Goal: Information Seeking & Learning: Learn about a topic

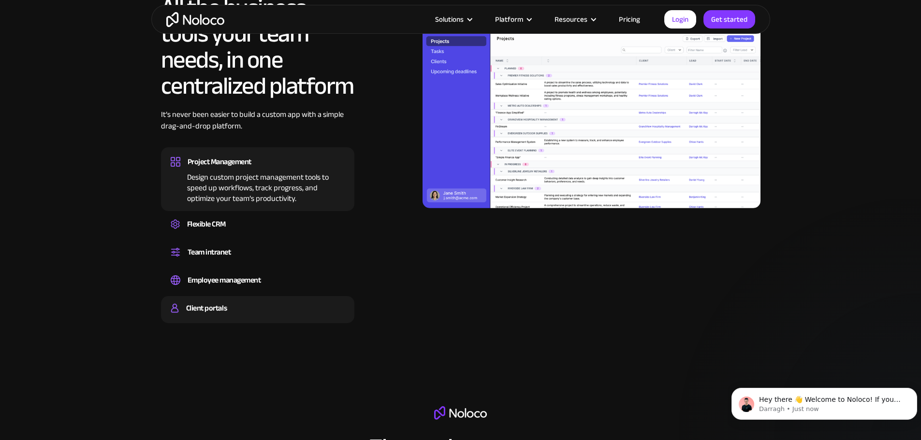
click at [210, 316] on div "Client portals" at bounding box center [206, 308] width 41 height 14
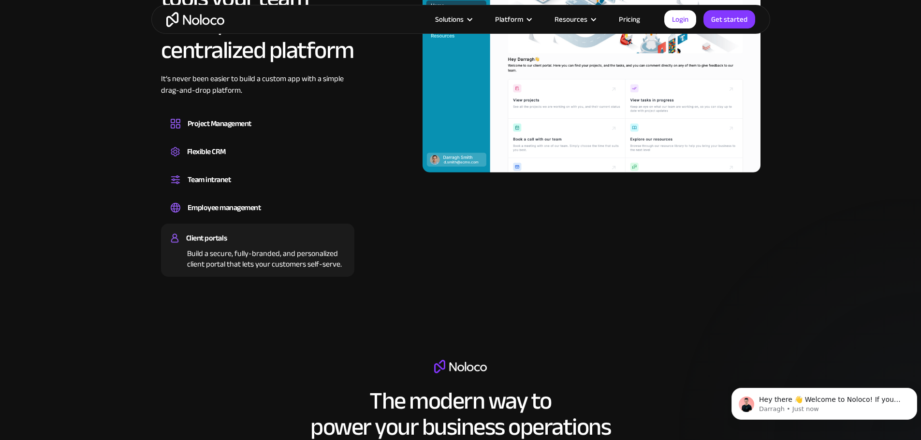
scroll to position [1111, 0]
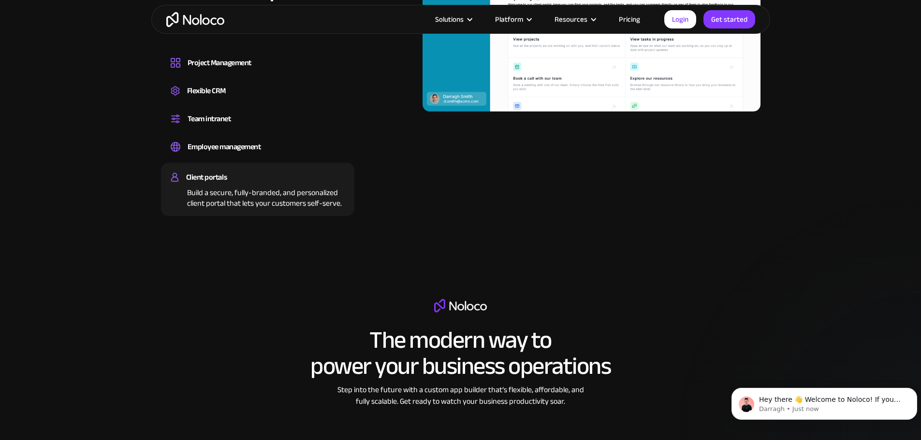
click at [636, 17] on link "Pricing" at bounding box center [628, 19] width 45 height 13
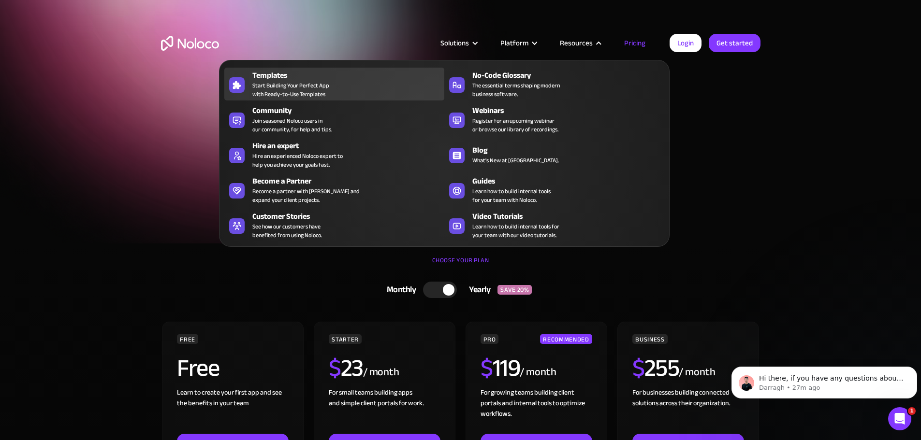
click at [296, 90] on span "Start Building Your Perfect App with Ready-to-Use Templates" at bounding box center [290, 89] width 77 height 17
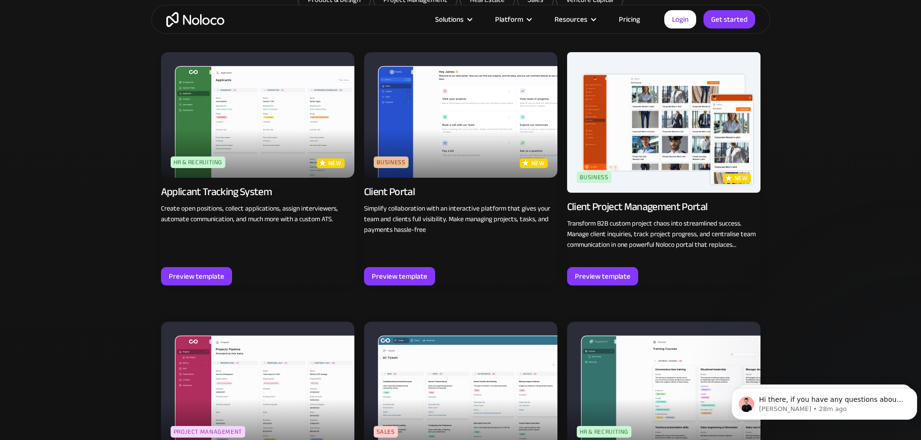
scroll to position [725, 0]
